Goal: Information Seeking & Learning: Learn about a topic

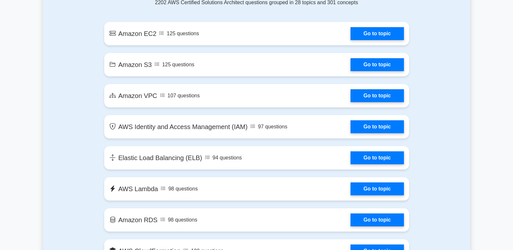
scroll to position [388, 0]
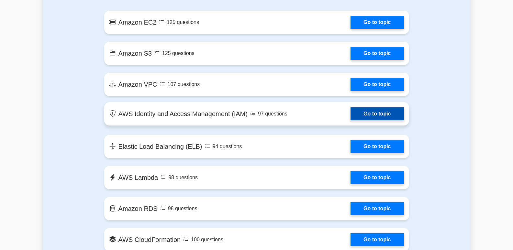
click at [381, 113] on link "Go to topic" at bounding box center [376, 113] width 53 height 13
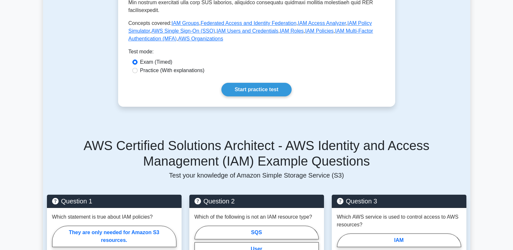
scroll to position [291, 0]
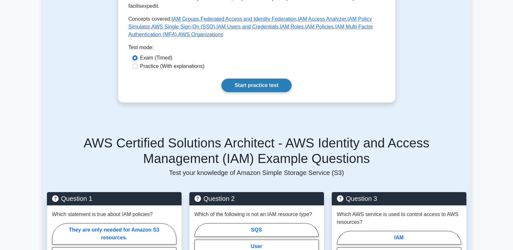
click at [253, 79] on link "Start practice test" at bounding box center [256, 86] width 70 height 14
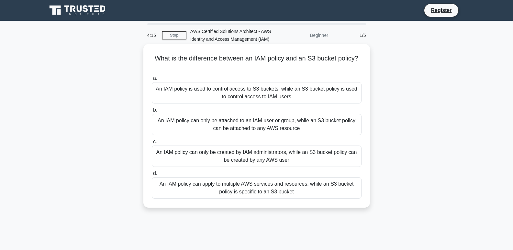
click at [245, 122] on div "An IAM policy can only be attached to an IAM user or group, while an S3 bucket …" at bounding box center [257, 124] width 210 height 21
click at [152, 112] on input "b. An IAM policy can only be attached to an IAM user or group, while an S3 buck…" at bounding box center [152, 110] width 0 height 4
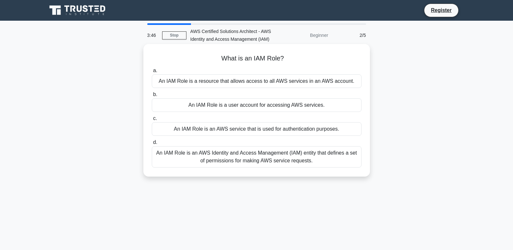
click at [237, 128] on div "An IAM Role is an AWS service that is used for authentication purposes." at bounding box center [257, 129] width 210 height 14
click at [152, 121] on input "c. An IAM Role is an AWS service that is used for authentication purposes." at bounding box center [152, 118] width 0 height 4
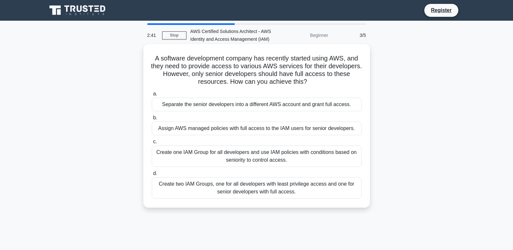
click at [272, 190] on div "Create two IAM Groups, one for all developers with least privilege access and o…" at bounding box center [257, 187] width 210 height 21
click at [152, 176] on input "d. Create two IAM Groups, one for all developers with least privilege access an…" at bounding box center [152, 174] width 0 height 4
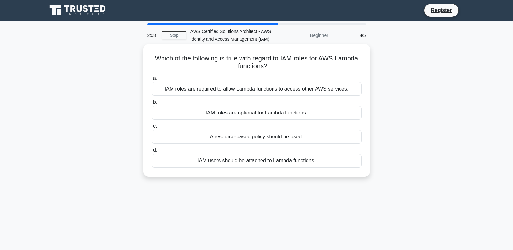
click at [243, 114] on div "IAM roles are optional for Lambda functions." at bounding box center [257, 113] width 210 height 14
click at [152, 105] on input "b. IAM roles are optional for Lambda functions." at bounding box center [152, 102] width 0 height 4
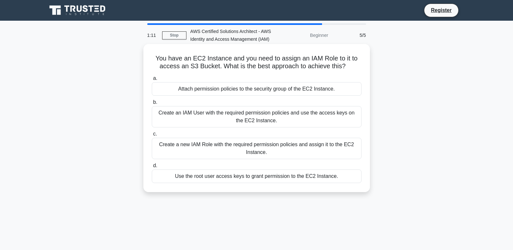
click at [218, 174] on div "Use the root user access keys to grant permission to the EC2 Instance." at bounding box center [257, 177] width 210 height 14
click at [152, 168] on input "d. Use the root user access keys to grant permission to the EC2 Instance." at bounding box center [152, 166] width 0 height 4
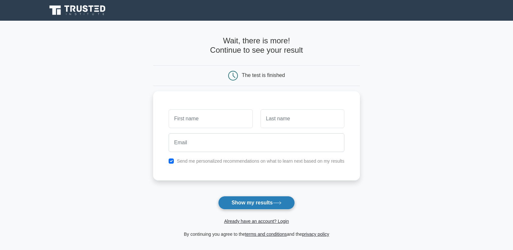
click at [243, 202] on button "Show my results" at bounding box center [256, 203] width 76 height 14
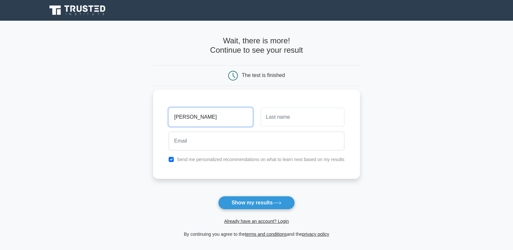
type input "gurudeep"
click at [288, 118] on input "text" at bounding box center [303, 117] width 84 height 19
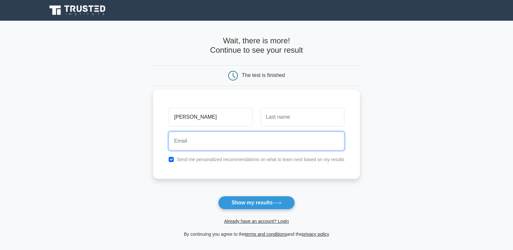
click at [247, 140] on input "email" at bounding box center [257, 141] width 176 height 19
type input "singh"
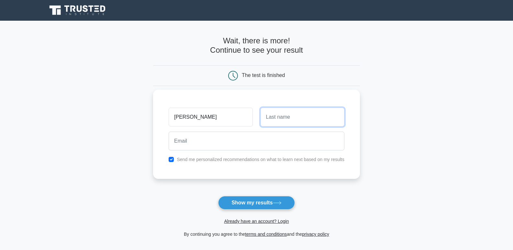
click at [278, 114] on input "text" at bounding box center [303, 117] width 84 height 19
click at [283, 112] on input "shakyasingh" at bounding box center [303, 117] width 84 height 19
click at [279, 118] on input "shakyasingh" at bounding box center [303, 117] width 84 height 19
type input "shakasingh"
click at [278, 118] on input "shakasingh" at bounding box center [303, 117] width 84 height 19
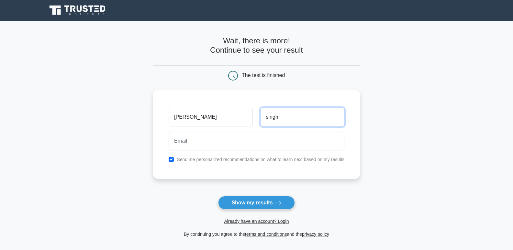
type input "singh"
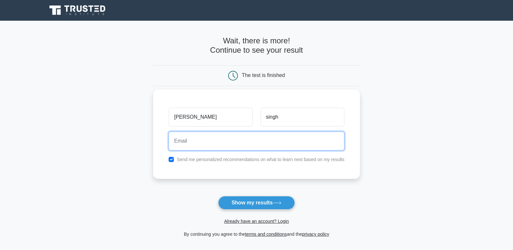
click at [257, 141] on input "email" at bounding box center [257, 141] width 176 height 19
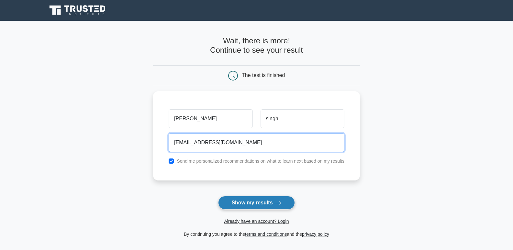
type input "chengenfgs123@gmail.com"
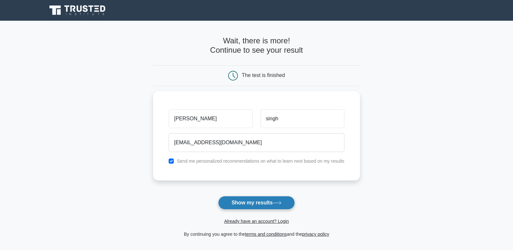
click at [256, 203] on button "Show my results" at bounding box center [256, 203] width 76 height 14
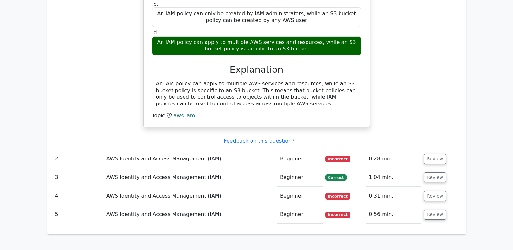
scroll to position [615, 0]
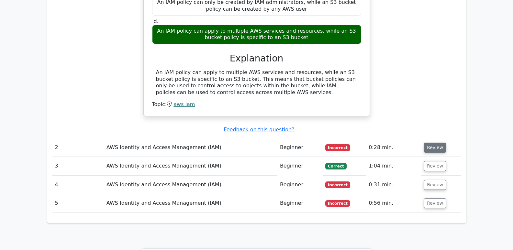
click at [430, 143] on button "Review" at bounding box center [435, 148] width 22 height 10
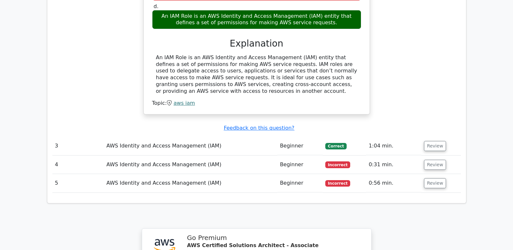
scroll to position [906, 0]
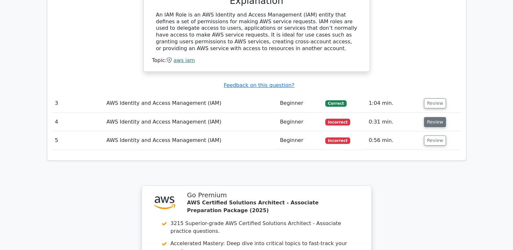
click at [429, 117] on button "Review" at bounding box center [435, 122] width 22 height 10
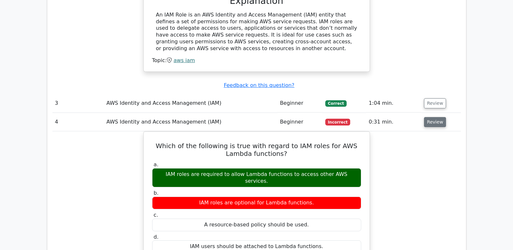
click at [429, 117] on button "Review" at bounding box center [435, 122] width 22 height 10
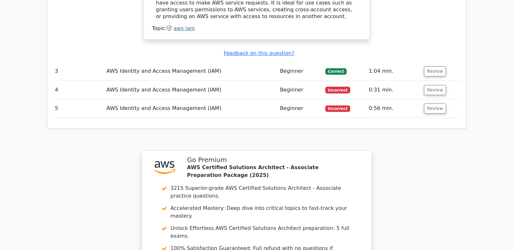
scroll to position [938, 0]
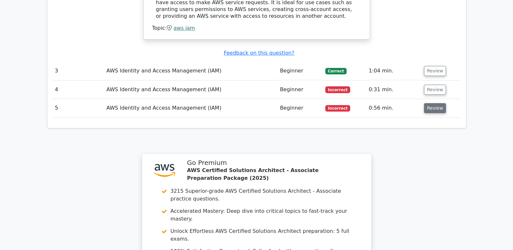
click at [429, 103] on button "Review" at bounding box center [435, 108] width 22 height 10
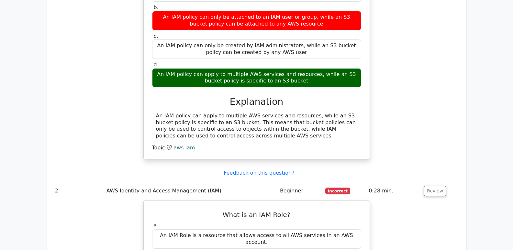
scroll to position [582, 0]
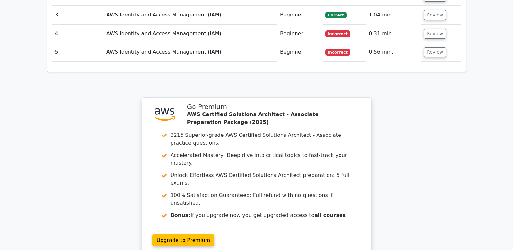
scroll to position [851, 0]
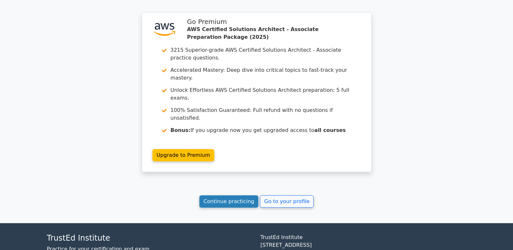
click at [227, 195] on link "Continue practicing" at bounding box center [228, 201] width 59 height 12
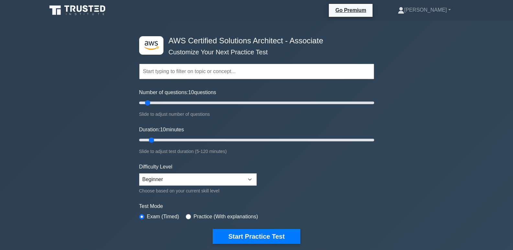
click at [194, 72] on input "text" at bounding box center [256, 72] width 235 height 16
type input "cloud computing"
click at [213, 229] on button "Start Practice Test" at bounding box center [256, 236] width 87 height 15
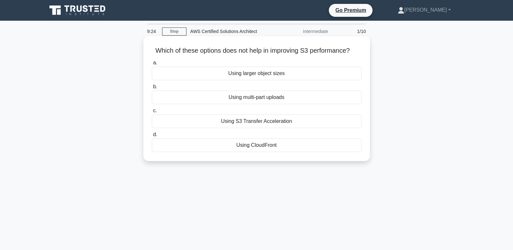
click at [256, 146] on div "Using CloudFront" at bounding box center [257, 146] width 210 height 14
click at [152, 137] on input "d. Using CloudFront" at bounding box center [152, 135] width 0 height 4
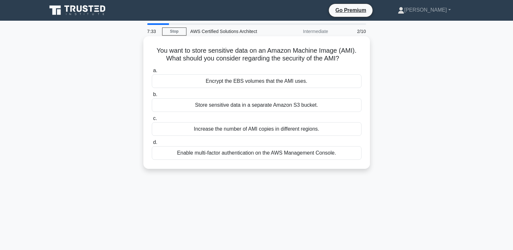
click at [216, 153] on div "Enable multi-factor authentication on the AWS Management Console." at bounding box center [257, 153] width 210 height 14
click at [152, 145] on input "d. Enable multi-factor authentication on the AWS Management Console." at bounding box center [152, 142] width 0 height 4
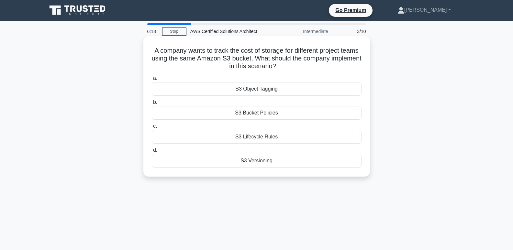
click at [252, 162] on div "S3 Versioning" at bounding box center [257, 161] width 210 height 14
click at [152, 152] on input "d. S3 Versioning" at bounding box center [152, 150] width 0 height 4
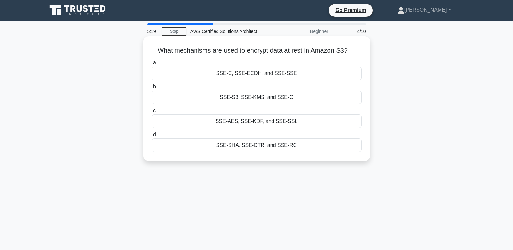
click at [263, 100] on div "SSE-S3, SSE-KMS, and SSE-C" at bounding box center [257, 98] width 210 height 14
click at [152, 89] on input "b. SSE-S3, SSE-KMS, and SSE-C" at bounding box center [152, 87] width 0 height 4
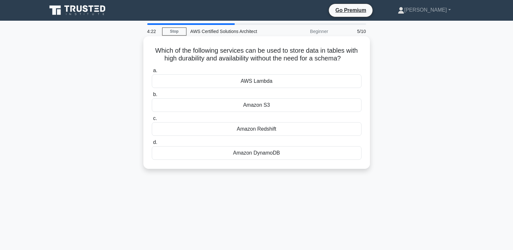
click at [262, 104] on div "Amazon S3" at bounding box center [257, 105] width 210 height 14
click at [152, 97] on input "b. Amazon S3" at bounding box center [152, 95] width 0 height 4
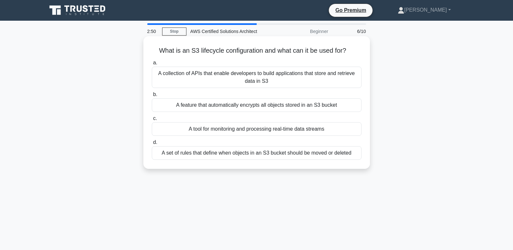
click at [250, 106] on div "A feature that automatically encrypts all objects stored in an S3 bucket" at bounding box center [257, 105] width 210 height 14
click at [152, 97] on input "b. A feature that automatically encrypts all objects stored in an S3 bucket" at bounding box center [152, 95] width 0 height 4
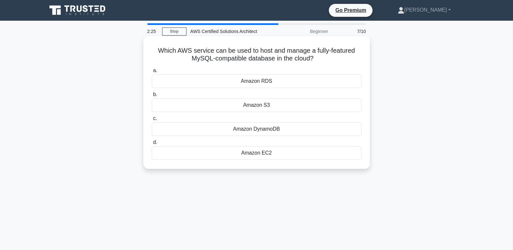
click at [270, 81] on div "Amazon RDS" at bounding box center [257, 81] width 210 height 14
click at [152, 73] on input "a. Amazon RDS" at bounding box center [152, 71] width 0 height 4
click at [260, 130] on div "AWS IAM" at bounding box center [257, 129] width 210 height 14
click at [152, 121] on input "c. AWS IAM" at bounding box center [152, 118] width 0 height 4
click at [265, 83] on div "Amazon RDS" at bounding box center [257, 81] width 210 height 14
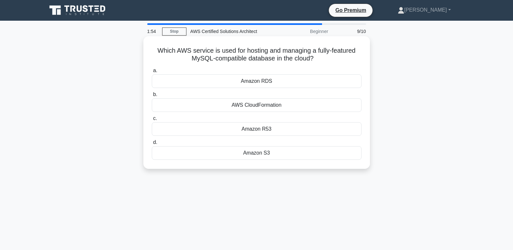
click at [152, 73] on input "a. Amazon RDS" at bounding box center [152, 71] width 0 height 4
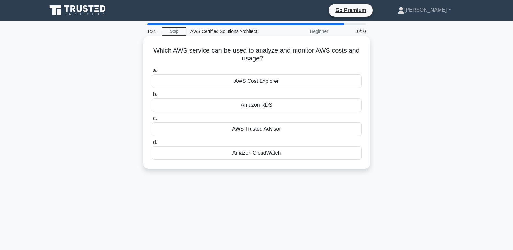
click at [273, 83] on div "AWS Cost Explorer" at bounding box center [257, 81] width 210 height 14
click at [152, 73] on input "a. AWS Cost Explorer" at bounding box center [152, 71] width 0 height 4
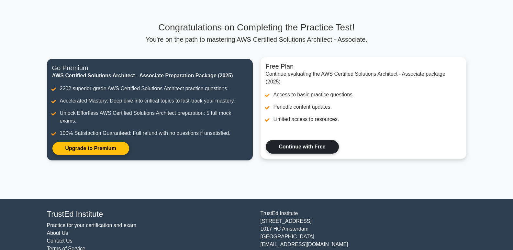
scroll to position [50, 0]
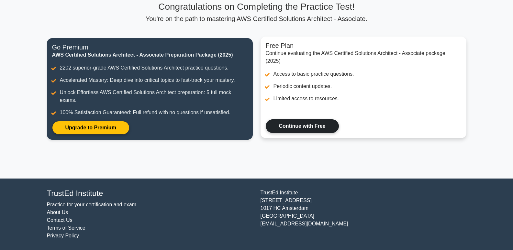
click at [312, 129] on link "Continue with Free" at bounding box center [302, 126] width 73 height 14
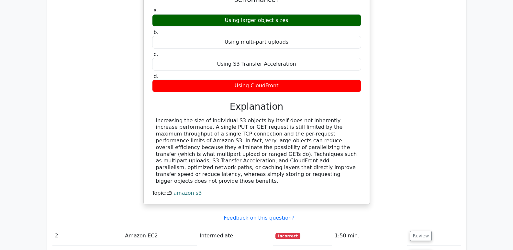
scroll to position [550, 0]
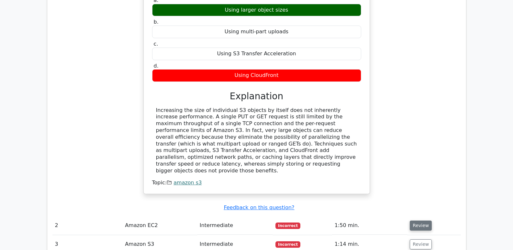
click at [415, 221] on button "Review" at bounding box center [421, 226] width 22 height 10
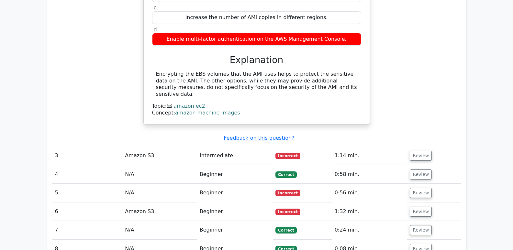
scroll to position [874, 0]
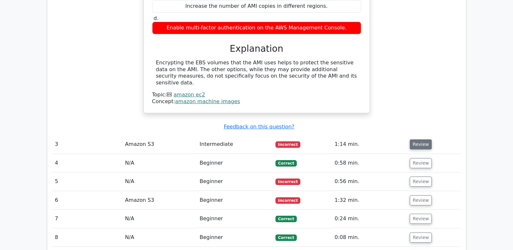
click at [419, 139] on button "Review" at bounding box center [421, 144] width 22 height 10
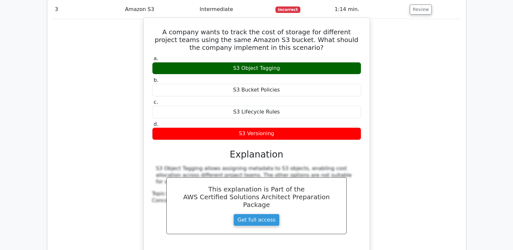
scroll to position [1068, 0]
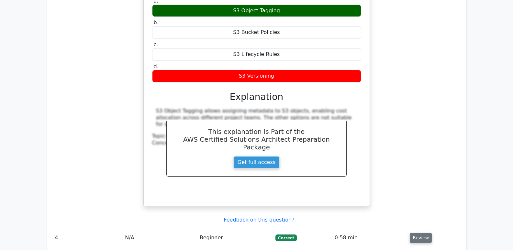
click at [416, 233] on button "Review" at bounding box center [421, 238] width 22 height 10
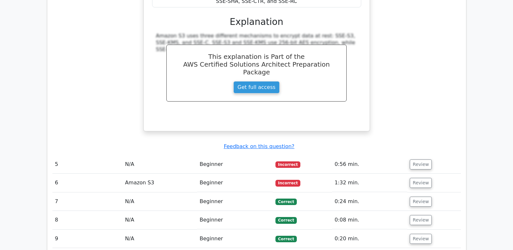
scroll to position [1424, 0]
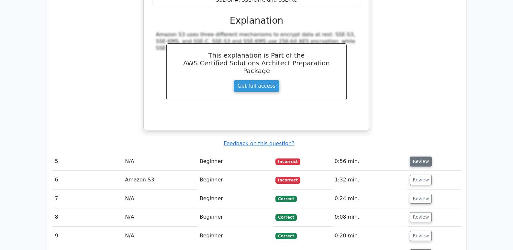
click at [417, 157] on button "Review" at bounding box center [421, 162] width 22 height 10
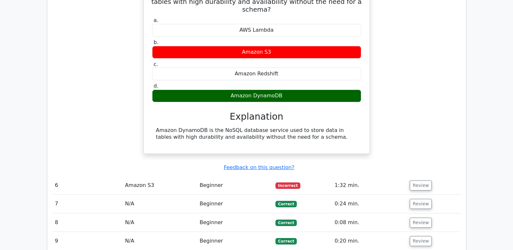
scroll to position [1618, 0]
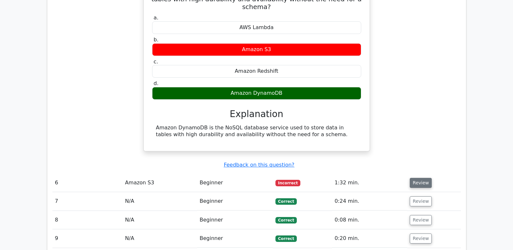
click at [422, 178] on button "Review" at bounding box center [421, 183] width 22 height 10
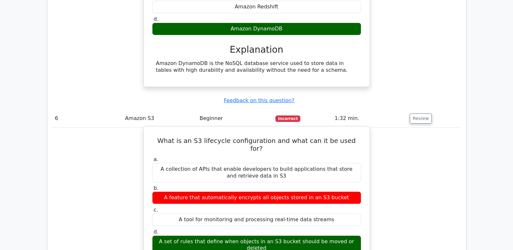
scroll to position [1683, 0]
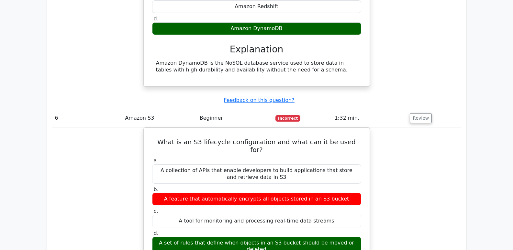
drag, startPoint x: 253, startPoint y: 201, endPoint x: 134, endPoint y: 193, distance: 119.3
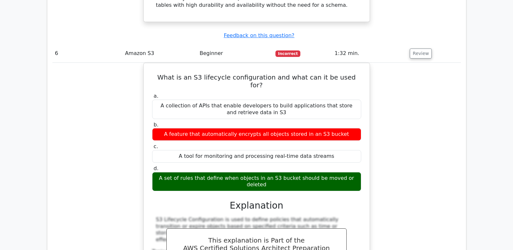
scroll to position [1780, 0]
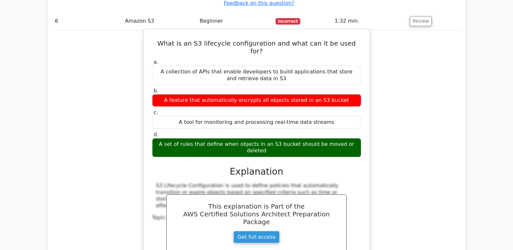
click at [192, 183] on div "S3 Lifecycle Configuration is used to define policies that automatically transi…" at bounding box center [256, 228] width 209 height 91
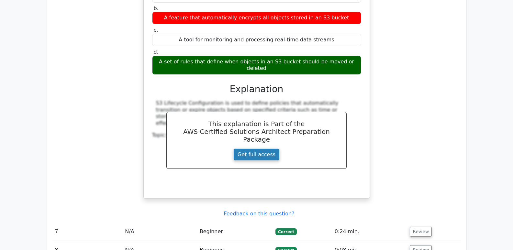
scroll to position [1877, 0]
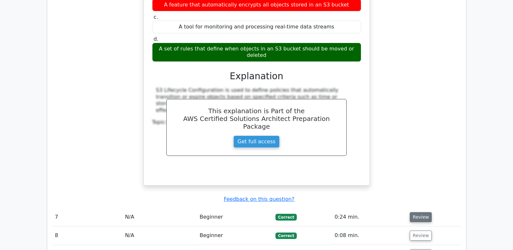
click at [417, 212] on button "Review" at bounding box center [421, 217] width 22 height 10
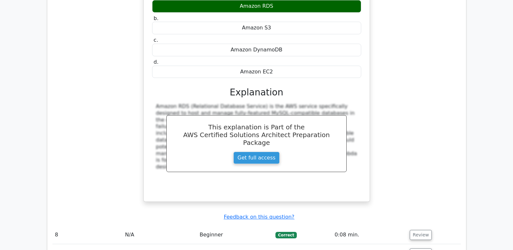
scroll to position [2134, 0]
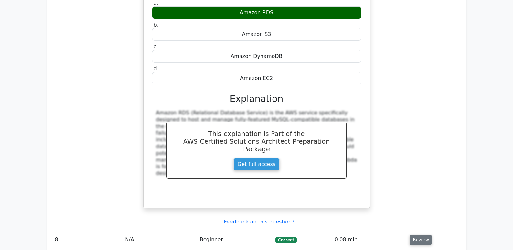
click at [423, 235] on button "Review" at bounding box center [421, 240] width 22 height 10
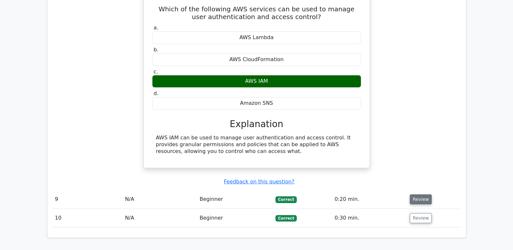
scroll to position [2393, 0]
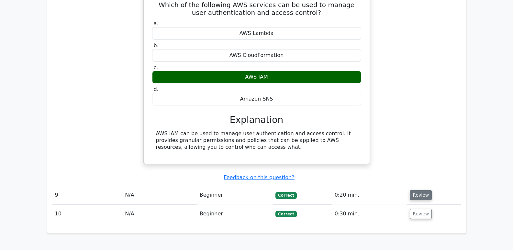
click at [422, 190] on button "Review" at bounding box center [421, 195] width 22 height 10
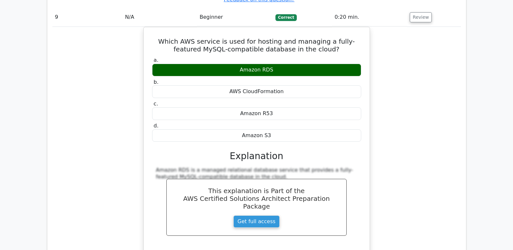
scroll to position [2587, 0]
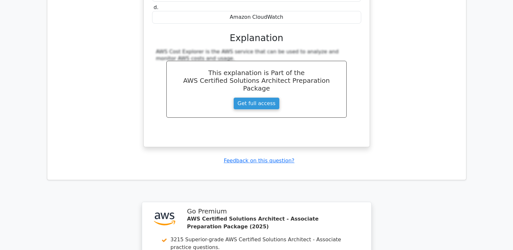
scroll to position [3072, 0]
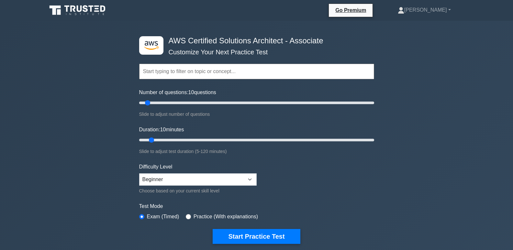
click at [206, 70] on input "text" at bounding box center [256, 72] width 235 height 16
type input "cloud computing"
click at [213, 229] on button "Start Practice Test" at bounding box center [256, 236] width 87 height 15
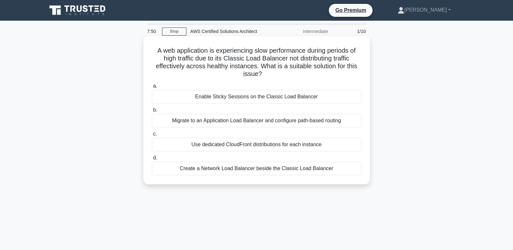
click at [245, 170] on div "Create a Network Load Balancer beside the Classic Load Balancer" at bounding box center [257, 169] width 210 height 14
click at [152, 160] on input "d. Create a Network Load Balancer beside the Classic Load Balancer" at bounding box center [152, 158] width 0 height 4
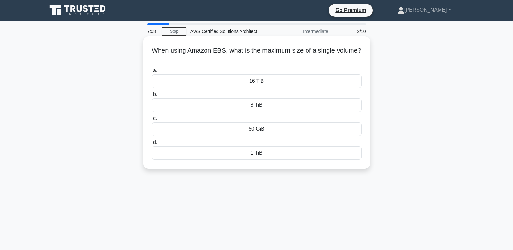
click at [273, 81] on div "16 TiB" at bounding box center [257, 81] width 210 height 14
click at [152, 73] on input "a. 16 TiB" at bounding box center [152, 71] width 0 height 4
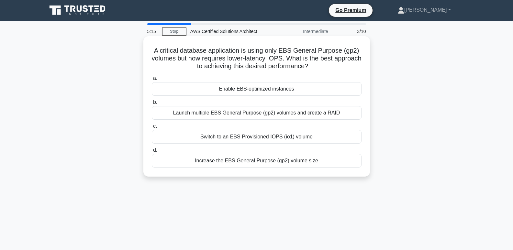
click at [255, 160] on div "Increase the EBS General Purpose (gp2) volume size" at bounding box center [257, 161] width 210 height 14
click at [152, 152] on input "d. Increase the EBS General Purpose (gp2) volume size" at bounding box center [152, 150] width 0 height 4
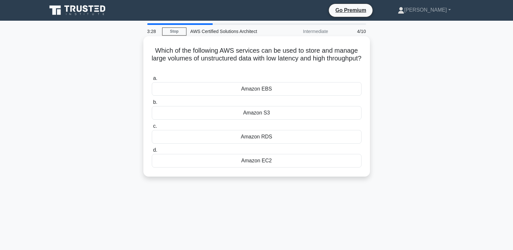
click at [261, 114] on div "Amazon S3" at bounding box center [257, 113] width 210 height 14
click at [152, 105] on input "b. Amazon S3" at bounding box center [152, 102] width 0 height 4
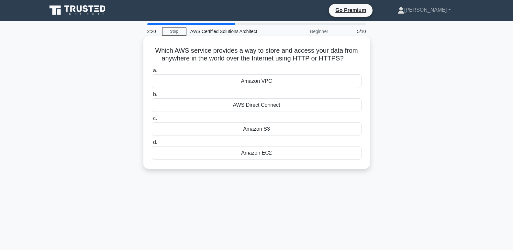
click at [267, 105] on div "AWS Direct Connect" at bounding box center [257, 105] width 210 height 14
click at [152, 97] on input "b. AWS Direct Connect" at bounding box center [152, 95] width 0 height 4
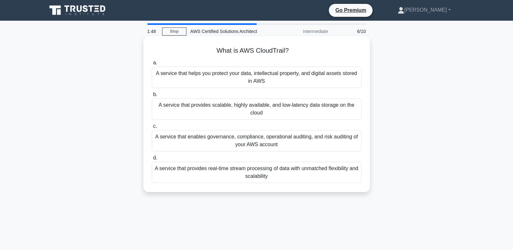
click at [252, 141] on div "A service that enables governance, compliance, operational auditing, and risk a…" at bounding box center [257, 140] width 210 height 21
click at [152, 128] on input "c. A service that enables governance, compliance, operational auditing, and ris…" at bounding box center [152, 126] width 0 height 4
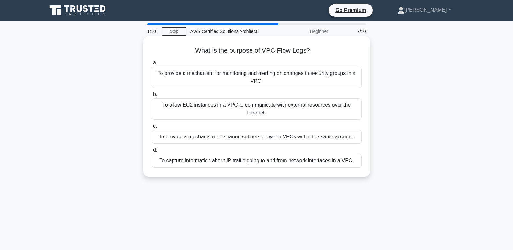
click at [272, 137] on div "To provide a mechanism for sharing subnets between VPCs within the same account." at bounding box center [257, 137] width 210 height 14
click at [152, 128] on input "c. To provide a mechanism for sharing subnets between VPCs within the same acco…" at bounding box center [152, 126] width 0 height 4
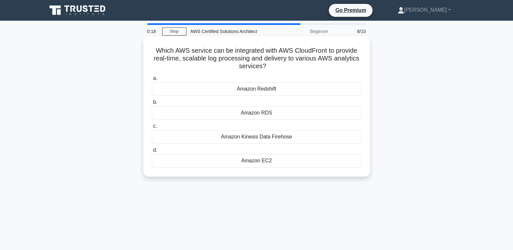
click at [256, 88] on div "Amazon Redshift" at bounding box center [257, 89] width 210 height 14
click at [152, 81] on input "a. Amazon Redshift" at bounding box center [152, 78] width 0 height 4
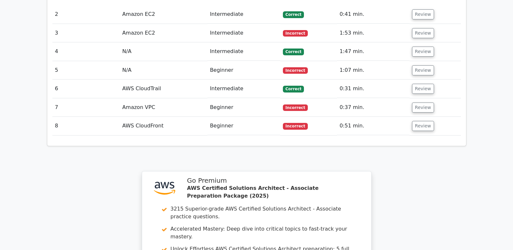
scroll to position [712, 0]
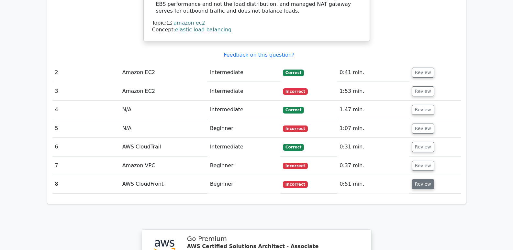
click at [421, 179] on button "Review" at bounding box center [423, 184] width 22 height 10
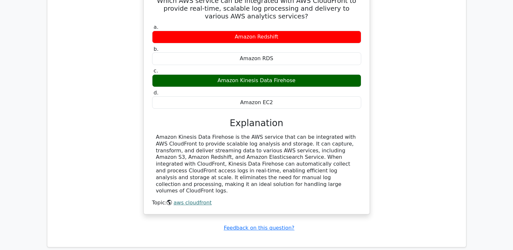
scroll to position [906, 0]
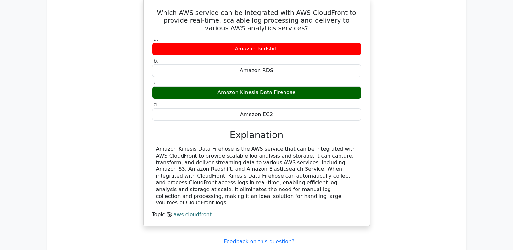
click at [180, 212] on link "aws cloudfront" at bounding box center [192, 215] width 38 height 6
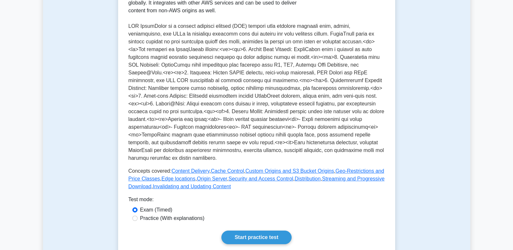
scroll to position [162, 0]
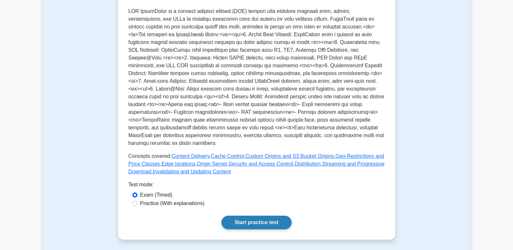
click at [235, 220] on link "Start practice test" at bounding box center [256, 223] width 70 height 14
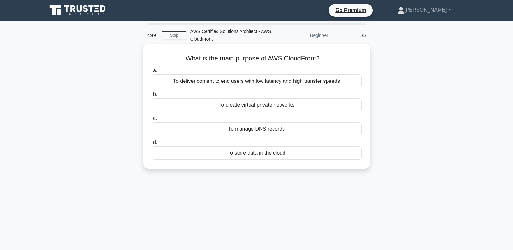
click at [263, 84] on div "To deliver content to end users with low latency and high transfer speeds" at bounding box center [257, 81] width 210 height 14
click at [152, 73] on input "a. To deliver content to end users with low latency and high transfer speeds" at bounding box center [152, 71] width 0 height 4
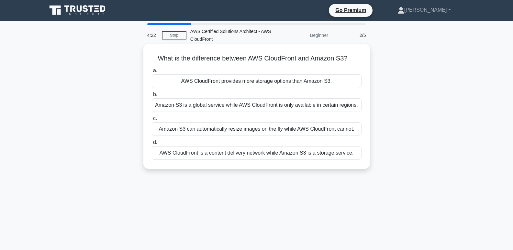
click at [260, 152] on div "AWS CloudFront is a content delivery network while Amazon S3 is a storage servi…" at bounding box center [257, 153] width 210 height 14
click at [152, 145] on input "d. AWS CloudFront is a content delivery network while Amazon S3 is a storage se…" at bounding box center [152, 142] width 0 height 4
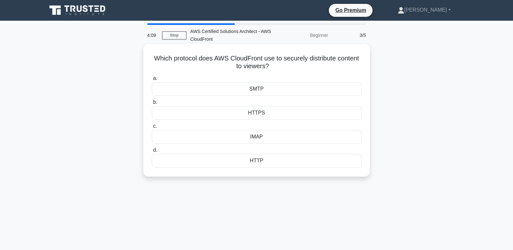
click at [245, 113] on div "HTTPS" at bounding box center [257, 113] width 210 height 14
click at [152, 105] on input "b. HTTPS" at bounding box center [152, 102] width 0 height 4
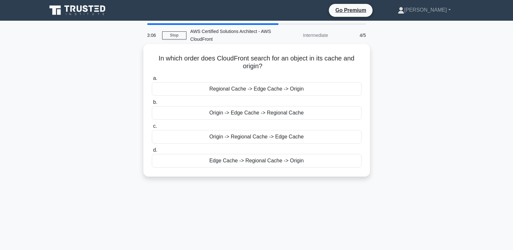
click at [240, 161] on div "Edge Cache -> Regional Cache -> Origin" at bounding box center [257, 161] width 210 height 14
click at [152, 152] on input "d. Edge Cache -> Regional Cache -> Origin" at bounding box center [152, 150] width 0 height 4
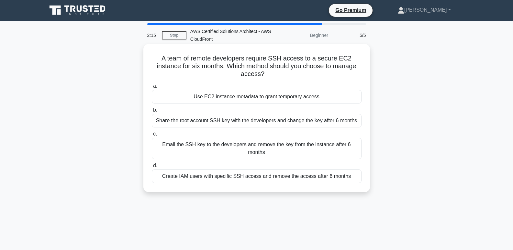
click at [233, 176] on div "Create IAM users with specific SSH access and remove the access after 6 months" at bounding box center [257, 177] width 210 height 14
click at [152, 168] on input "d. Create IAM users with specific SSH access and remove the access after 6 mont…" at bounding box center [152, 166] width 0 height 4
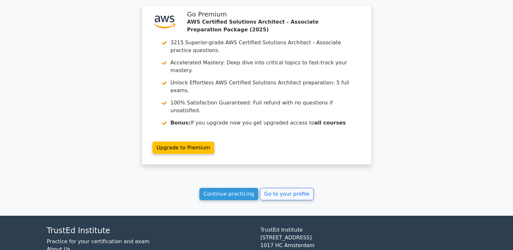
scroll to position [817, 0]
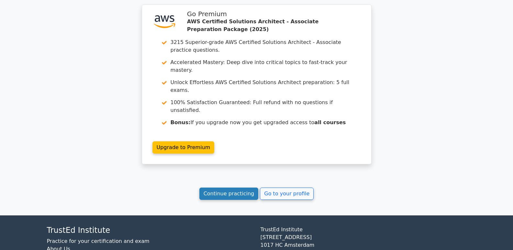
click at [237, 188] on link "Continue practicing" at bounding box center [228, 194] width 59 height 12
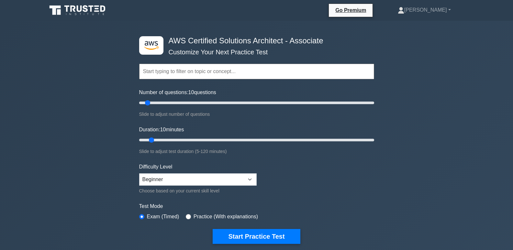
click at [220, 71] on input "text" at bounding box center [256, 72] width 235 height 16
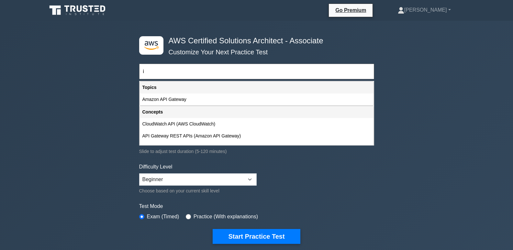
type input "i"
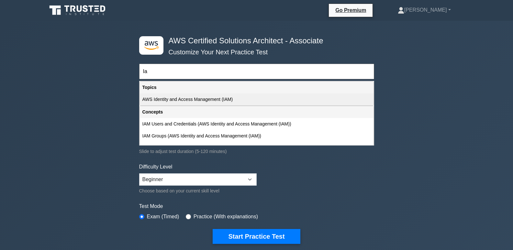
click at [223, 98] on div "AWS Identity and Access Management (IAM)" at bounding box center [257, 100] width 234 height 12
type input "AWS Identity and Access Management (IAM)"
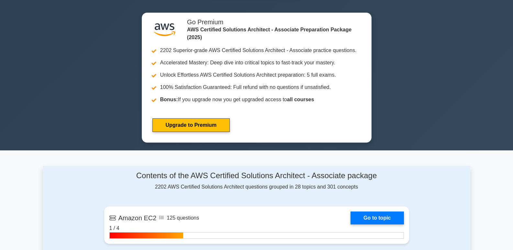
scroll to position [129, 0]
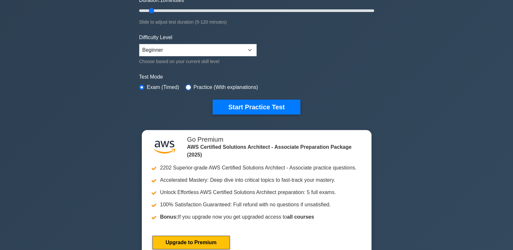
click at [188, 86] on input "radio" at bounding box center [188, 87] width 5 height 5
radio input "true"
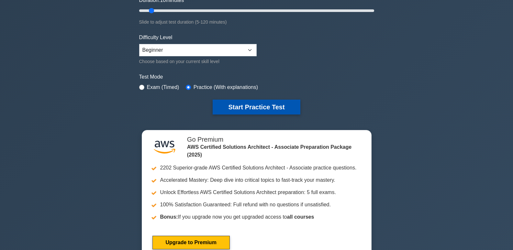
click at [238, 107] on button "Start Practice Test" at bounding box center [256, 107] width 87 height 15
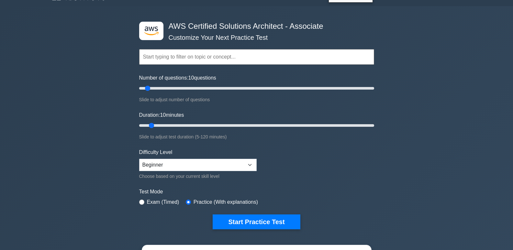
scroll to position [0, 0]
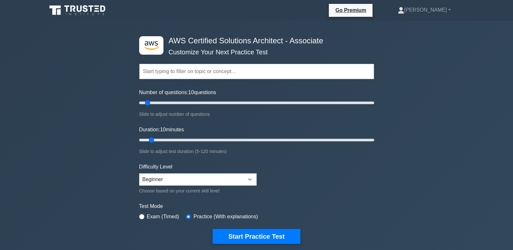
click at [166, 74] on input "text" at bounding box center [256, 72] width 235 height 16
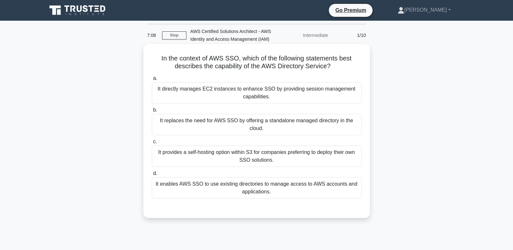
click at [268, 187] on div "It enables AWS SSO to use existing directories to manage access to AWS accounts…" at bounding box center [257, 187] width 210 height 21
click at [152, 176] on input "d. It enables AWS SSO to use existing directories to manage access to AWS accou…" at bounding box center [152, 174] width 0 height 4
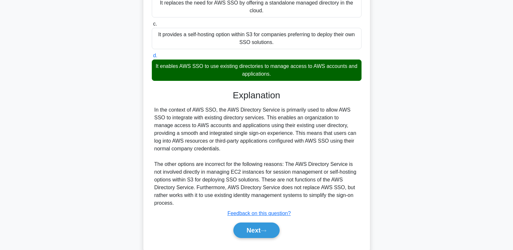
scroll to position [134, 0]
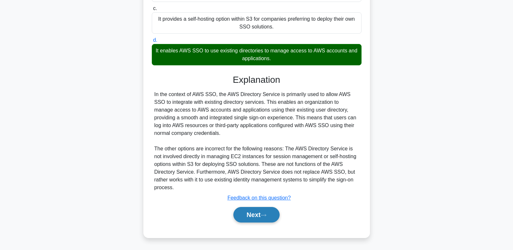
click at [254, 214] on button "Next" at bounding box center [256, 215] width 46 height 16
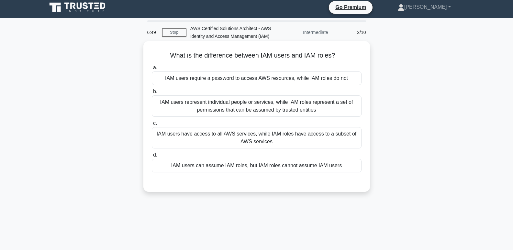
scroll to position [0, 0]
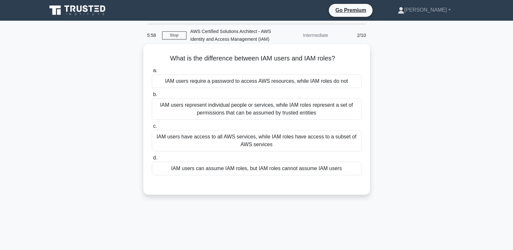
click at [230, 112] on div "IAM users represent individual people or services, while IAM roles represent a …" at bounding box center [257, 108] width 210 height 21
click at [152, 97] on input "b. IAM users represent individual people or services, while IAM roles represent…" at bounding box center [152, 95] width 0 height 4
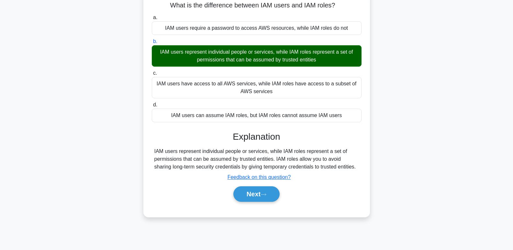
scroll to position [65, 0]
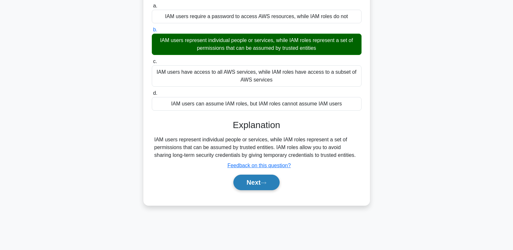
click at [246, 184] on button "Next" at bounding box center [256, 183] width 46 height 16
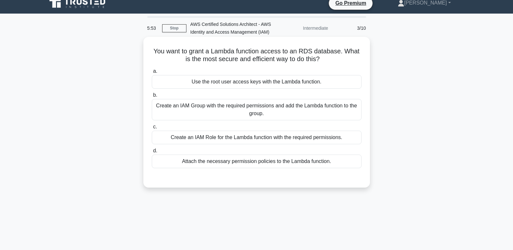
scroll to position [0, 0]
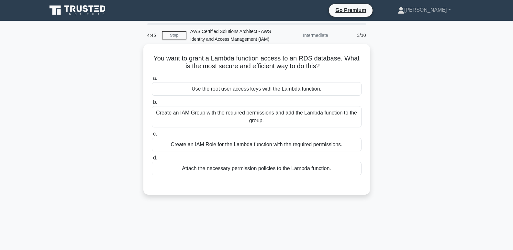
click at [297, 116] on div "Create an IAM Group with the required permissions and add the Lambda function t…" at bounding box center [257, 116] width 210 height 21
click at [152, 105] on input "b. Create an IAM Group with the required permissions and add the Lambda functio…" at bounding box center [152, 102] width 0 height 4
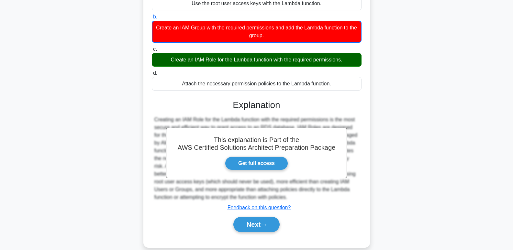
scroll to position [99, 0]
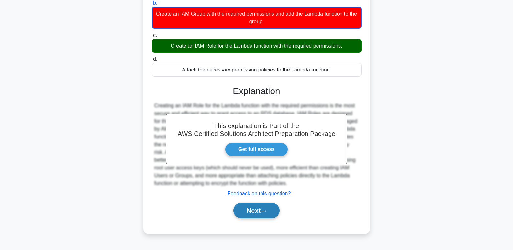
click at [271, 209] on button "Next" at bounding box center [256, 211] width 46 height 16
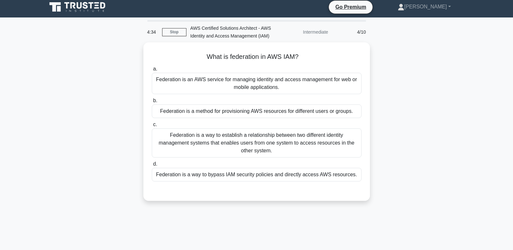
scroll to position [0, 0]
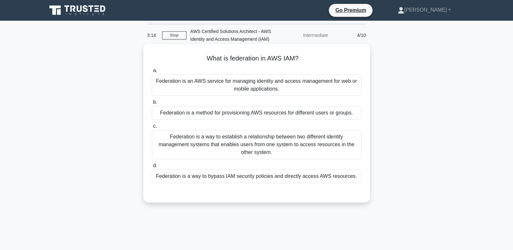
click at [224, 114] on div "Federation is a method for provisioning AWS resources for different users or gr…" at bounding box center [257, 113] width 210 height 14
click at [152, 105] on input "b. Federation is a method for provisioning AWS resources for different users or…" at bounding box center [152, 102] width 0 height 4
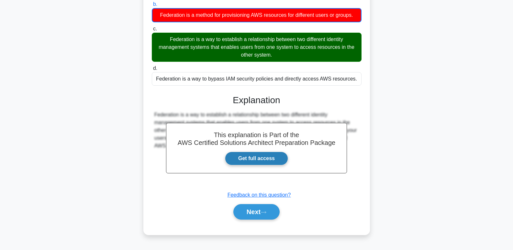
scroll to position [99, 0]
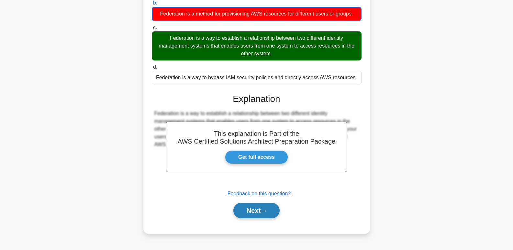
click at [256, 214] on button "Next" at bounding box center [256, 211] width 46 height 16
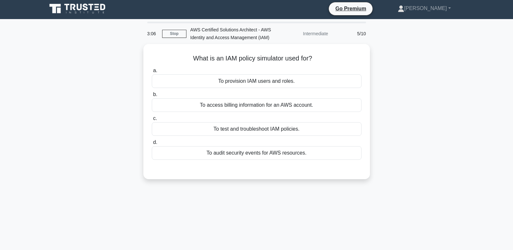
scroll to position [0, 0]
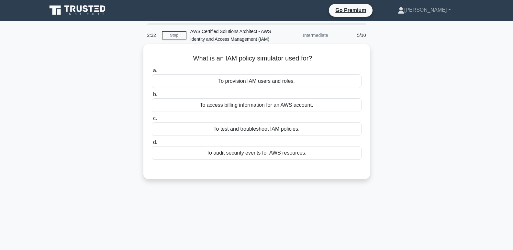
click at [268, 82] on div "To provision IAM users and roles." at bounding box center [257, 81] width 210 height 14
click at [152, 73] on input "a. To provision IAM users and roles." at bounding box center [152, 71] width 0 height 4
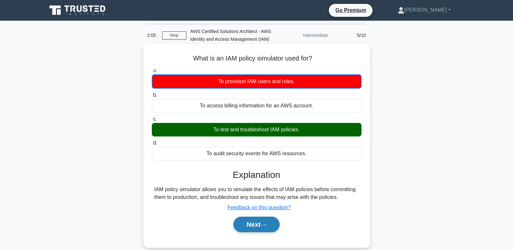
click at [253, 223] on button "Next" at bounding box center [256, 225] width 46 height 16
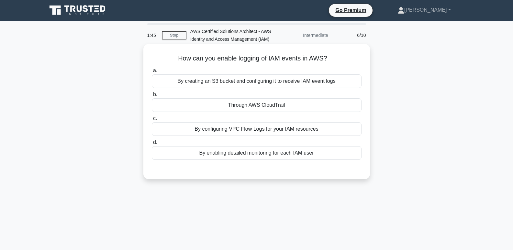
click at [261, 104] on div "Through AWS CloudTrail" at bounding box center [257, 105] width 210 height 14
click at [152, 97] on input "b. Through AWS CloudTrail" at bounding box center [152, 95] width 0 height 4
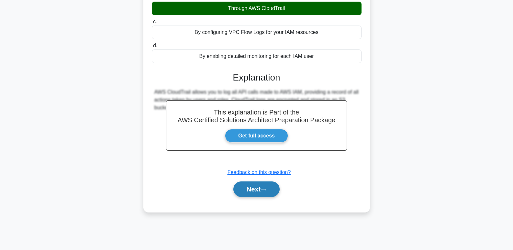
scroll to position [97, 0]
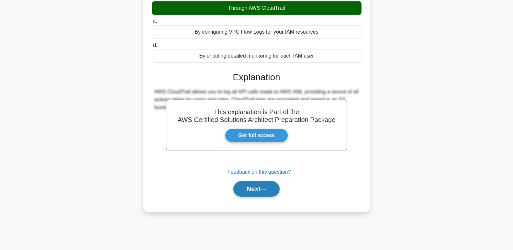
click at [256, 188] on button "Next" at bounding box center [256, 189] width 46 height 16
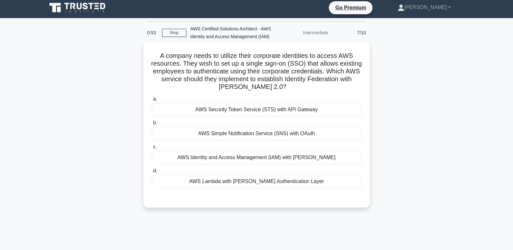
scroll to position [0, 0]
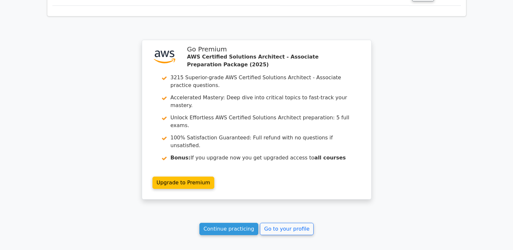
scroll to position [906, 0]
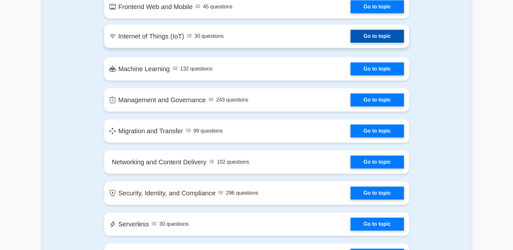
scroll to position [809, 0]
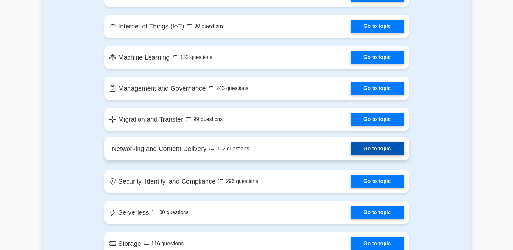
click at [350, 146] on link "Go to topic" at bounding box center [376, 148] width 53 height 13
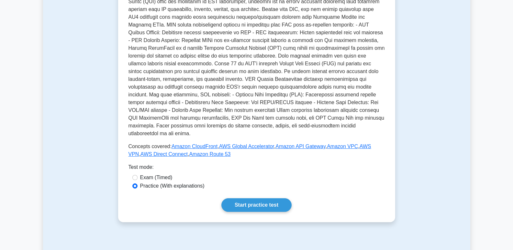
scroll to position [249, 0]
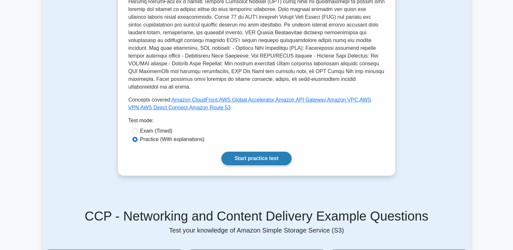
click at [255, 152] on link "Start practice test" at bounding box center [256, 159] width 70 height 14
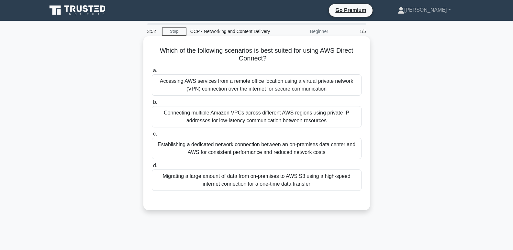
click at [261, 151] on div "Establishing a dedicated network connection between an on-premises data center …" at bounding box center [257, 148] width 210 height 21
click at [152, 136] on input "c. Establishing a dedicated network connection between an on-premises data cent…" at bounding box center [152, 134] width 0 height 4
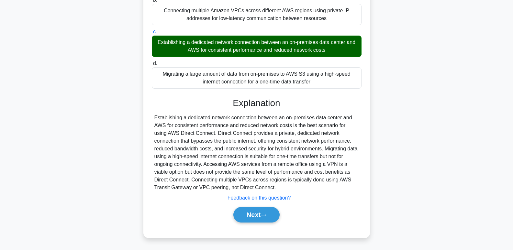
scroll to position [103, 0]
click at [257, 213] on button "Next" at bounding box center [256, 215] width 46 height 16
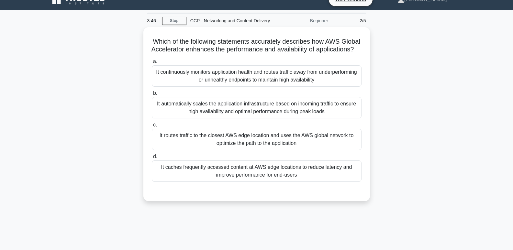
scroll to position [2, 0]
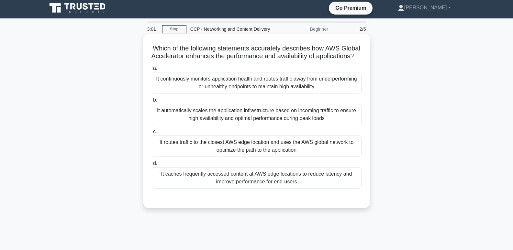
click at [252, 94] on div "It continuously monitors application health and routes traffic away from underp…" at bounding box center [257, 82] width 210 height 21
click at [152, 71] on input "a. It continuously monitors application health and routes traffic away from und…" at bounding box center [152, 68] width 0 height 4
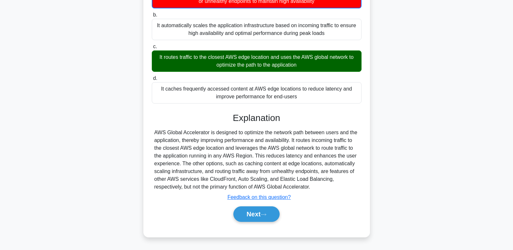
scroll to position [99, 0]
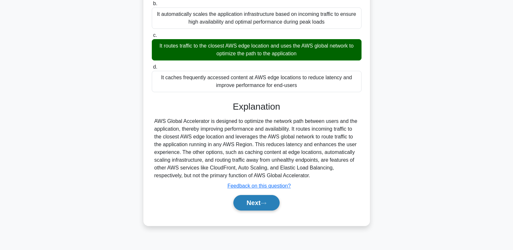
click at [254, 207] on button "Next" at bounding box center [256, 203] width 46 height 16
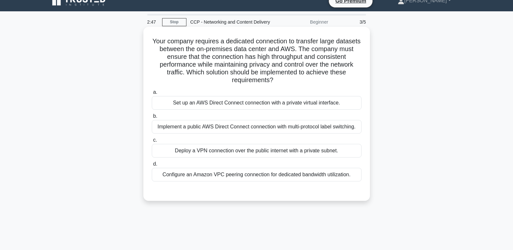
scroll to position [2, 0]
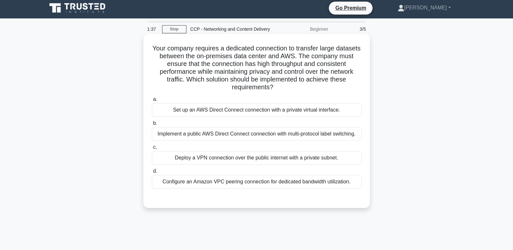
click at [254, 110] on div "Set up an AWS Direct Connect connection with a private virtual interface." at bounding box center [257, 110] width 210 height 14
click at [152, 102] on input "a. Set up an AWS Direct Connect connection with a private virtual interface." at bounding box center [152, 99] width 0 height 4
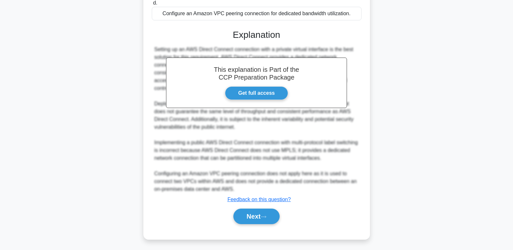
scroll to position [172, 0]
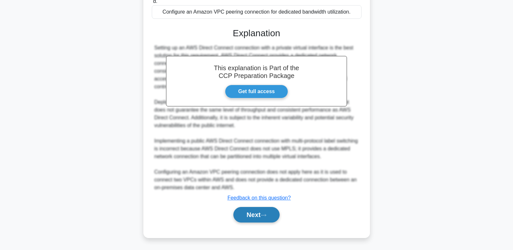
click at [250, 212] on button "Next" at bounding box center [256, 215] width 46 height 16
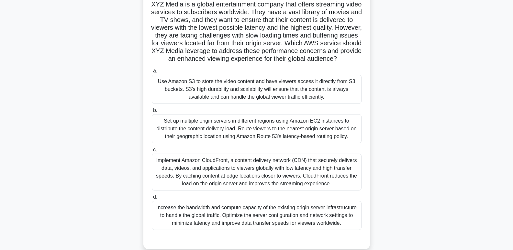
scroll to position [67, 0]
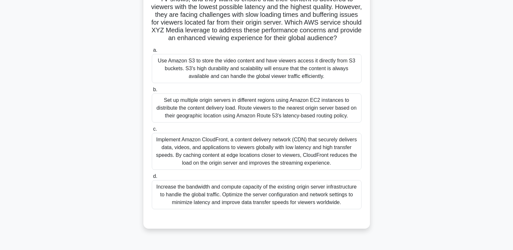
click at [246, 154] on div "Implement Amazon CloudFront, a content delivery network (CDN) that securely del…" at bounding box center [257, 151] width 210 height 37
click at [152, 131] on input "c. Implement Amazon CloudFront, a content delivery network (CDN) that securely …" at bounding box center [152, 129] width 0 height 4
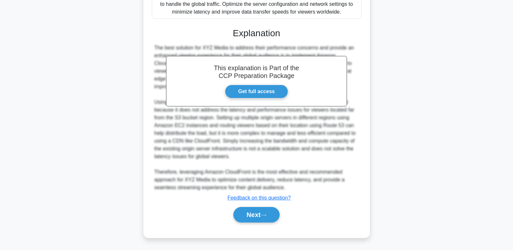
scroll to position [266, 0]
click at [254, 217] on button "Next" at bounding box center [256, 215] width 46 height 16
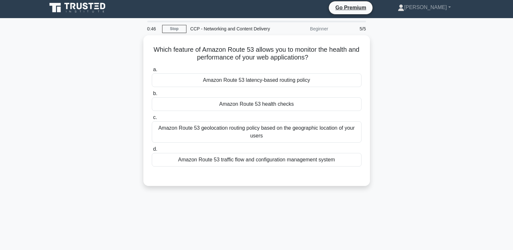
scroll to position [2, 0]
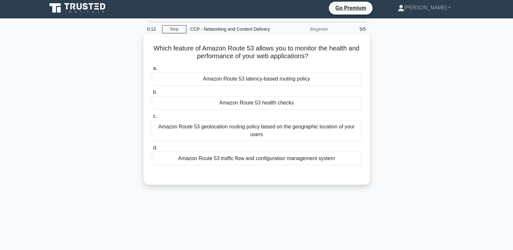
click at [229, 159] on div "Amazon Route 53 traffic flow and configuration management system" at bounding box center [257, 159] width 210 height 14
click at [152, 150] on input "d. Amazon Route 53 traffic flow and configuration management system" at bounding box center [152, 148] width 0 height 4
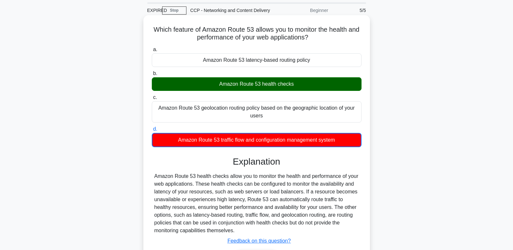
scroll to position [32, 0]
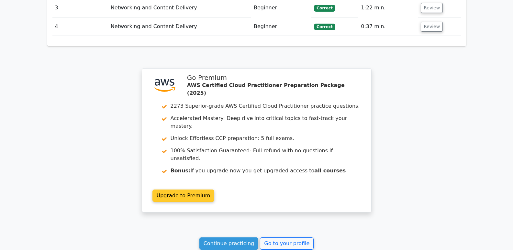
scroll to position [867, 0]
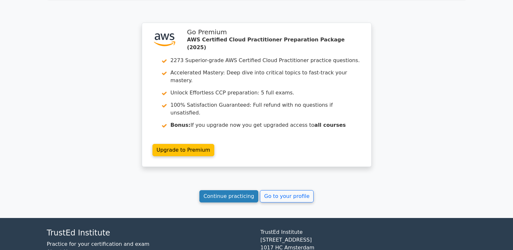
click at [221, 190] on link "Continue practicing" at bounding box center [228, 196] width 59 height 12
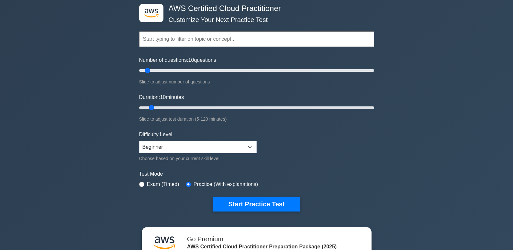
click at [161, 37] on input "text" at bounding box center [256, 39] width 235 height 16
click at [183, 39] on input "text" at bounding box center [256, 39] width 235 height 16
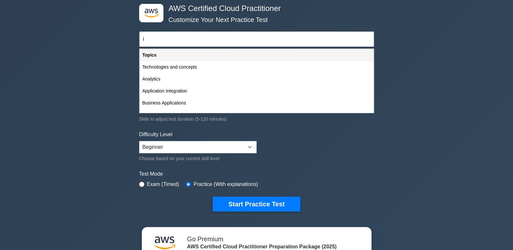
type input "i"
